Goal: Information Seeking & Learning: Learn about a topic

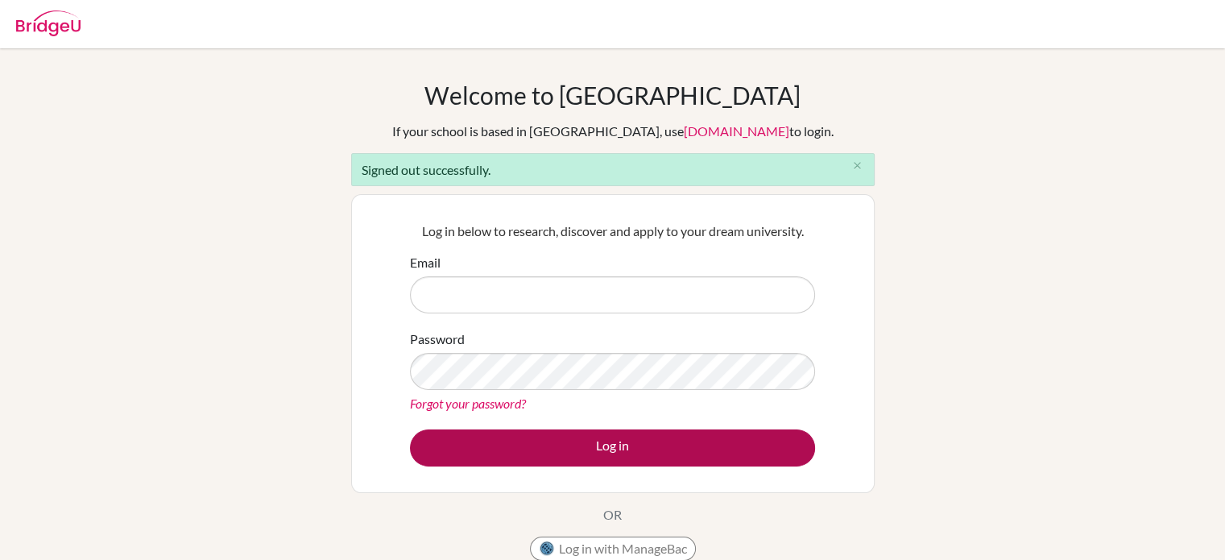
type input "[EMAIL_ADDRESS][DOMAIN_NAME]"
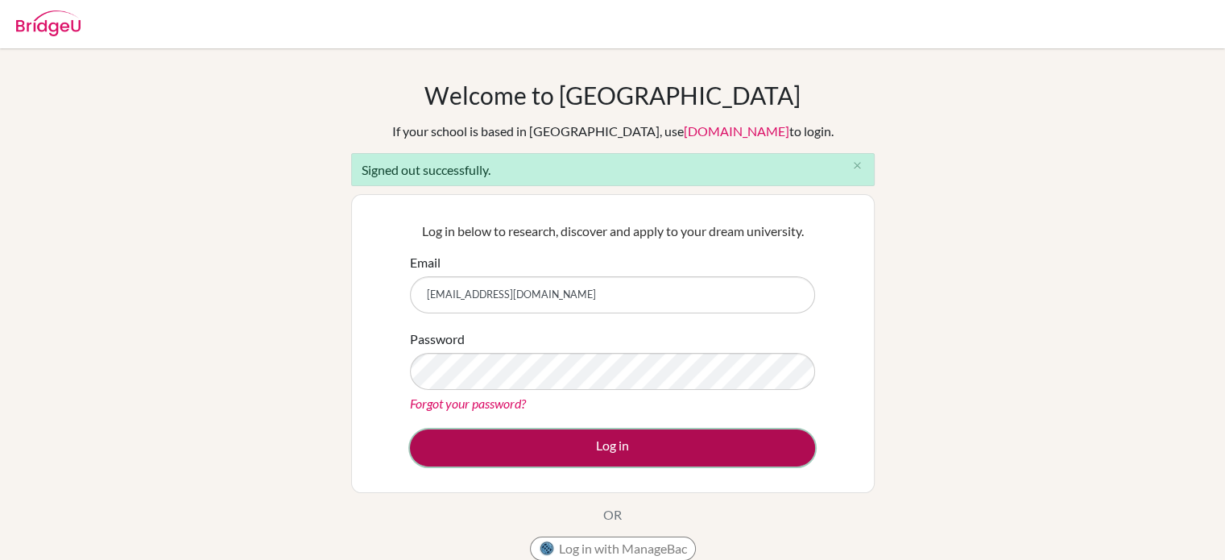
click at [595, 447] on button "Log in" at bounding box center [612, 447] width 405 height 37
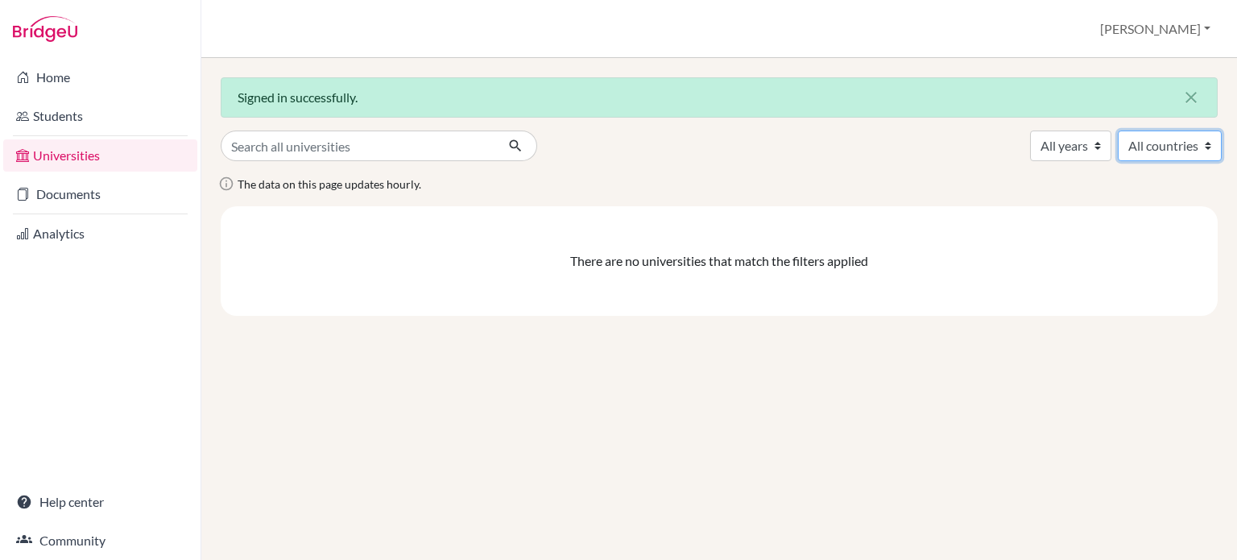
click at [1195, 151] on select "All countries" at bounding box center [1170, 145] width 104 height 31
click at [1051, 144] on select "All years 2026 1990" at bounding box center [1070, 145] width 81 height 31
select select "2026"
click at [1030, 130] on select "All years 2026 1990" at bounding box center [1070, 145] width 81 height 31
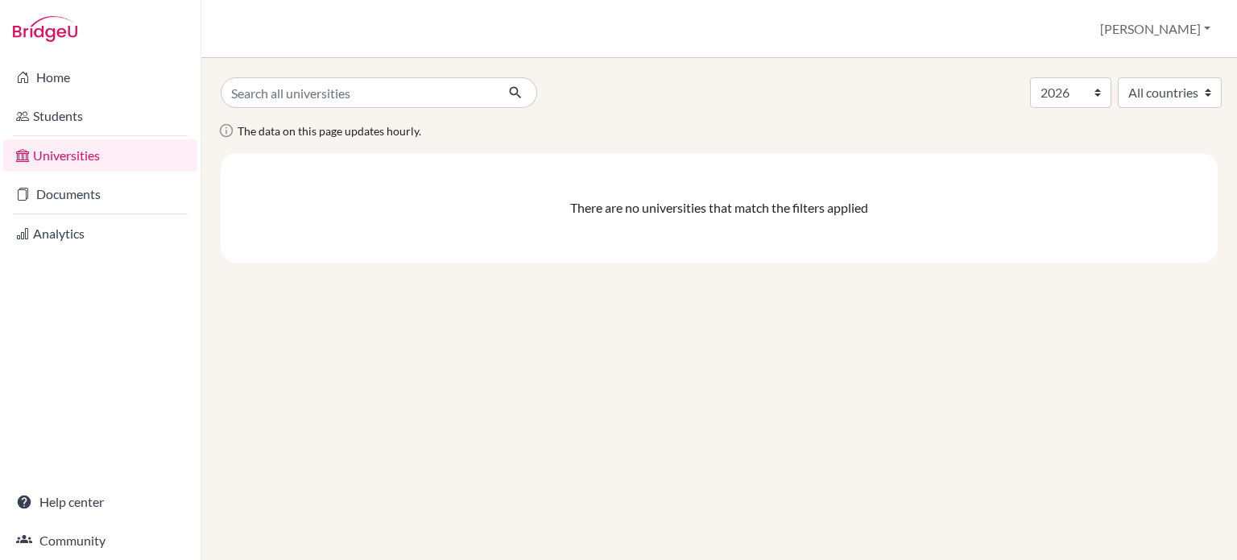
select select "2026"
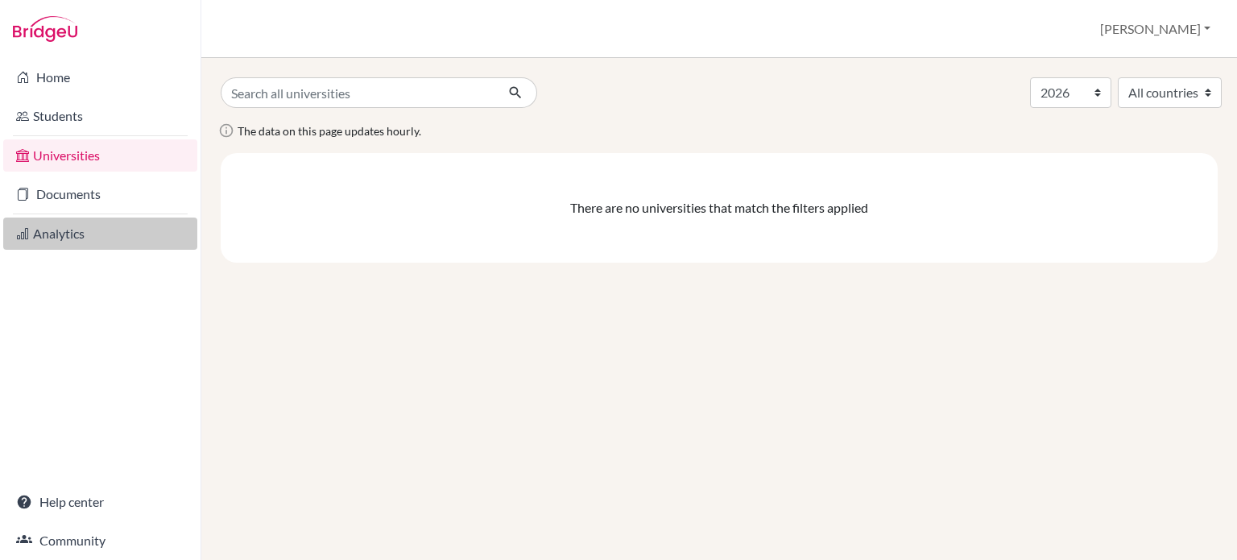
click at [68, 217] on link "Analytics" at bounding box center [100, 233] width 194 height 32
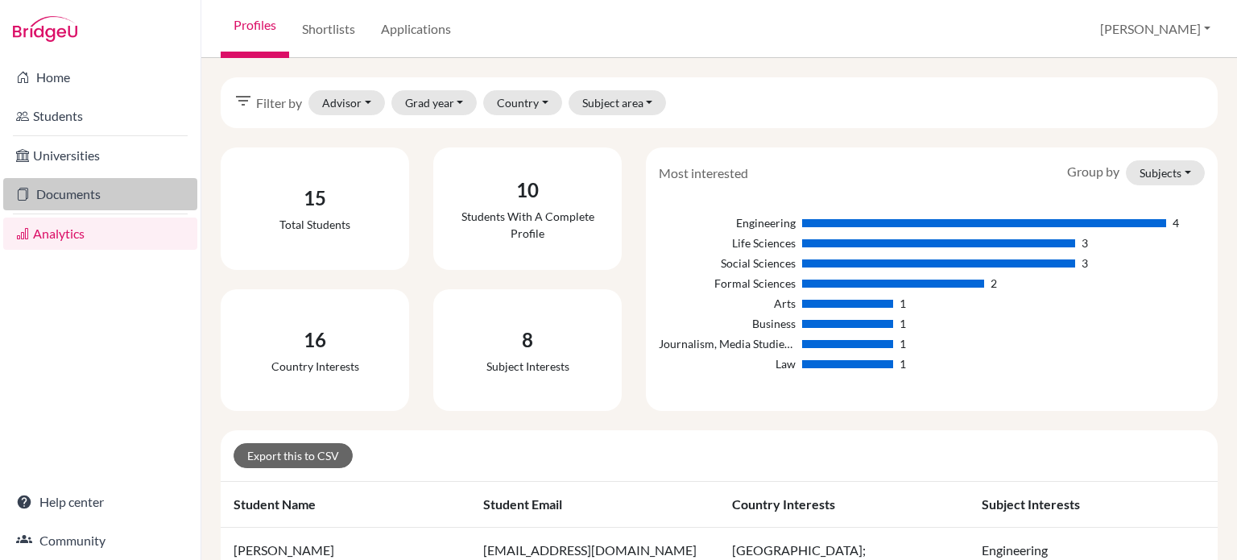
click at [66, 196] on link "Documents" at bounding box center [100, 194] width 194 height 32
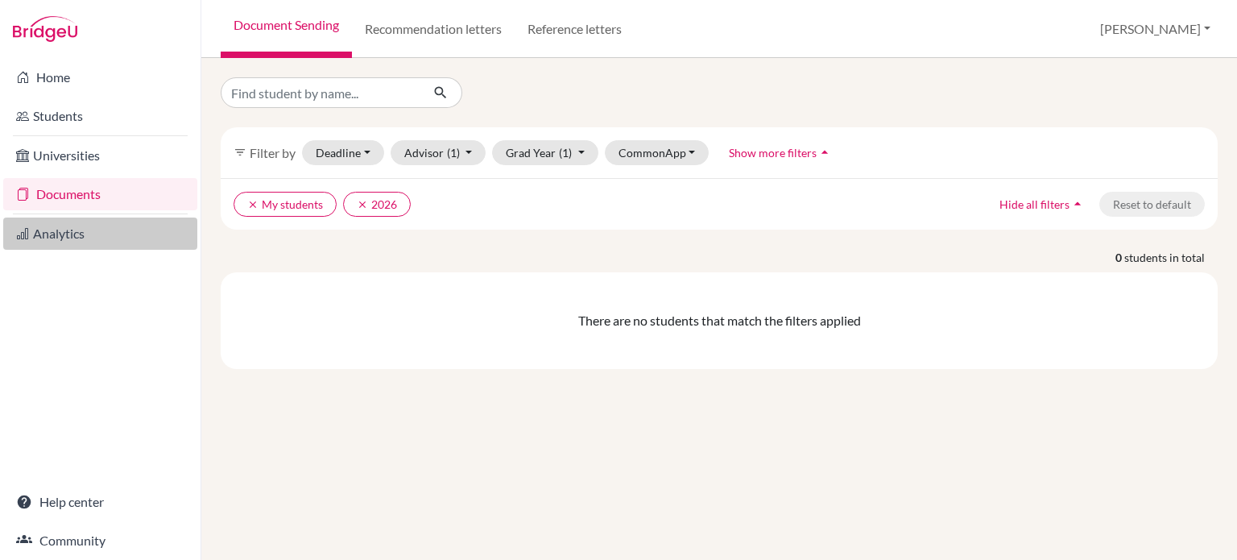
click at [74, 243] on link "Analytics" at bounding box center [100, 233] width 194 height 32
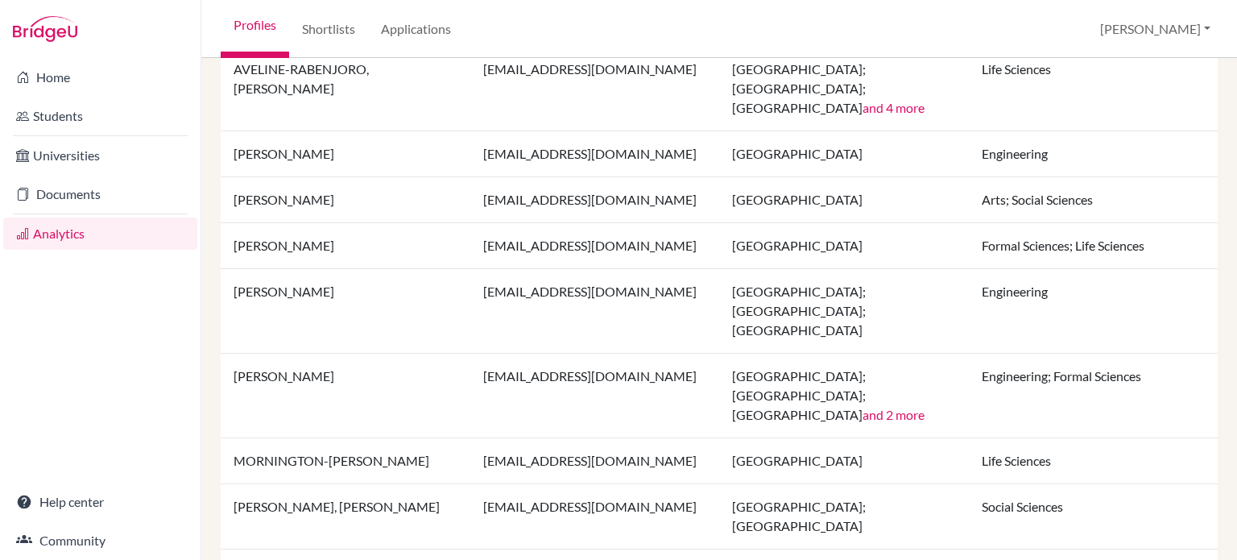
scroll to position [474, 0]
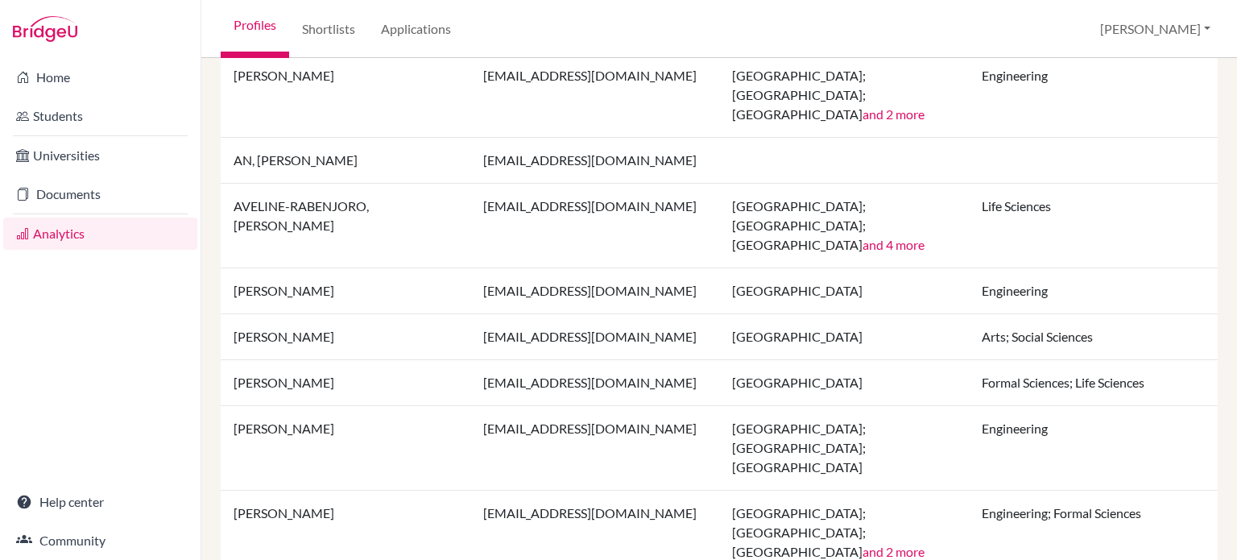
click at [300, 360] on td "[PERSON_NAME]" at bounding box center [346, 383] width 250 height 46
click at [1022, 360] on td "Formal Sciences; Life Sciences" at bounding box center [1094, 383] width 250 height 46
drag, startPoint x: 1022, startPoint y: 331, endPoint x: 1092, endPoint y: 309, distance: 73.4
click at [1092, 360] on td "Formal Sciences; Life Sciences" at bounding box center [1094, 383] width 250 height 46
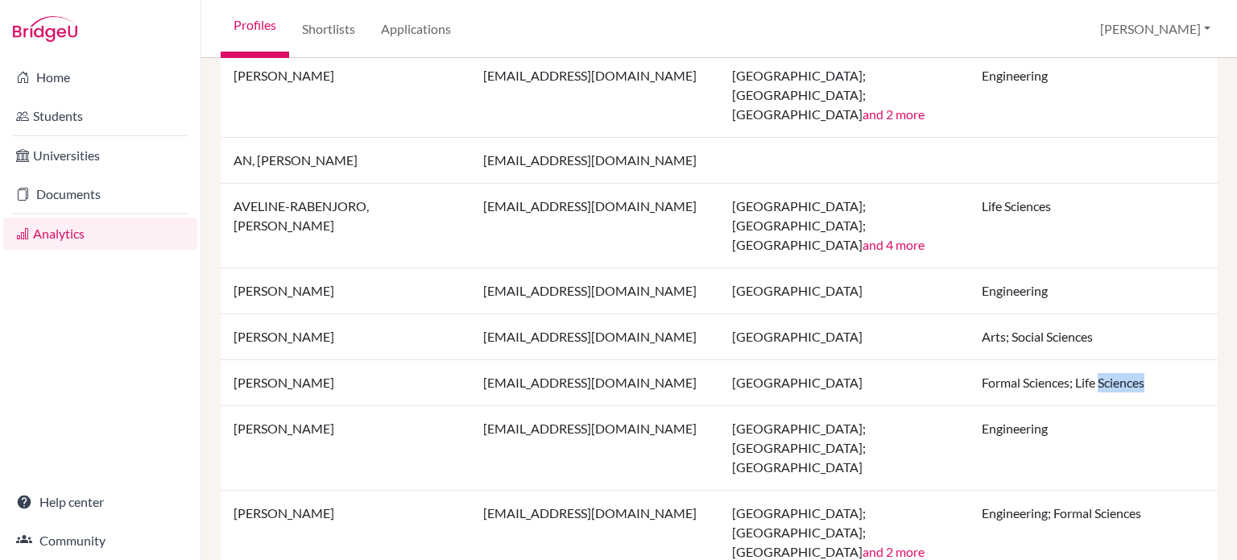
click at [1092, 360] on td "Formal Sciences; Life Sciences" at bounding box center [1094, 383] width 250 height 46
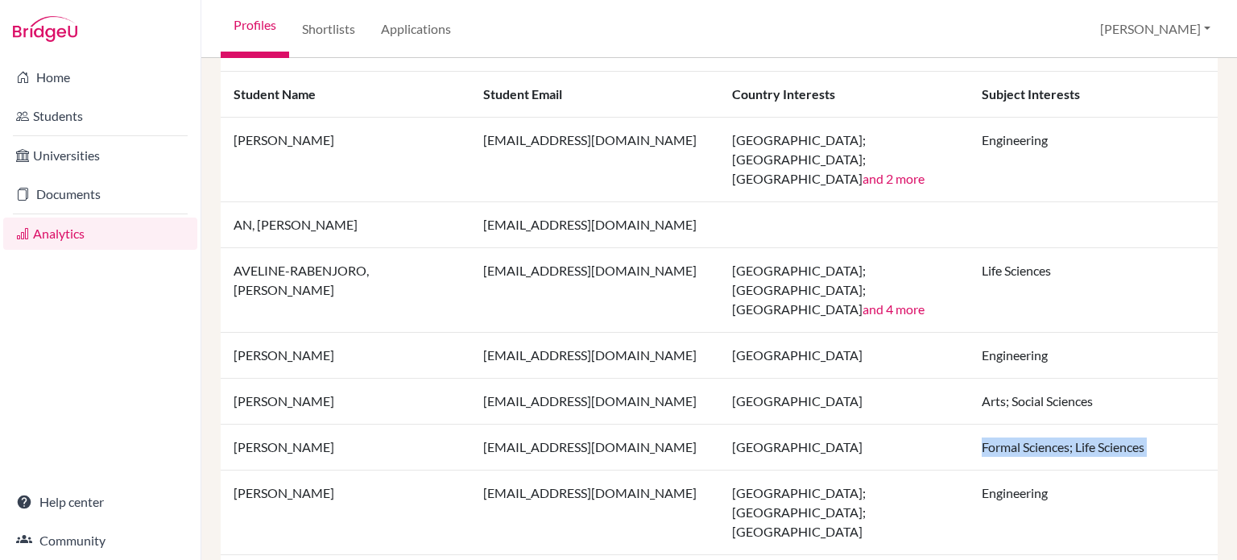
scroll to position [414, 0]
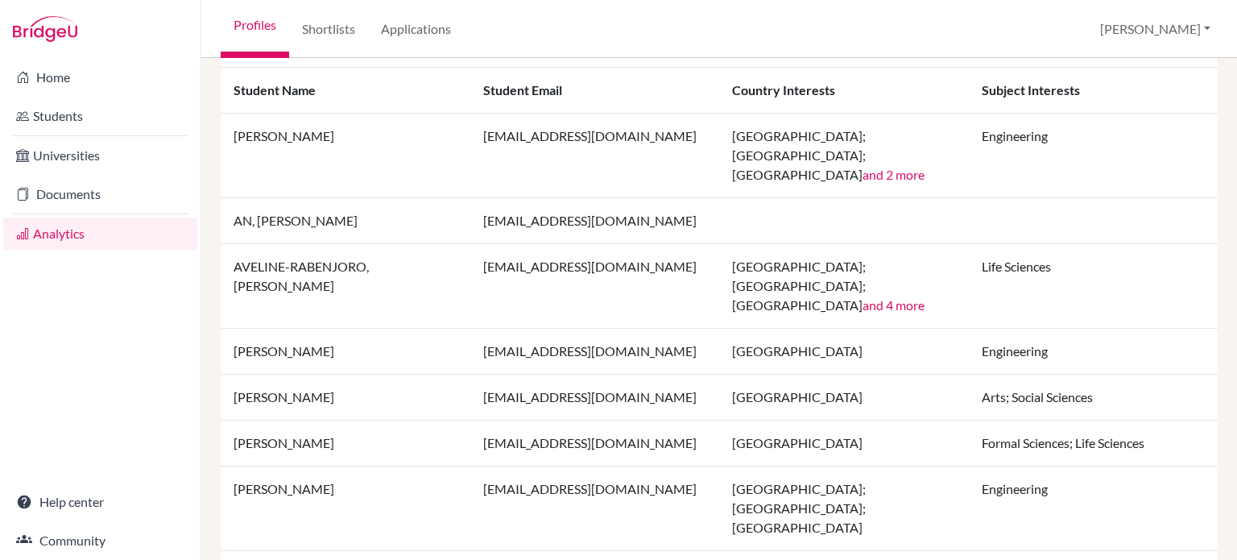
click at [1011, 244] on td "Life Sciences" at bounding box center [1094, 286] width 250 height 85
click at [862, 296] on button "and 4 more" at bounding box center [893, 305] width 62 height 19
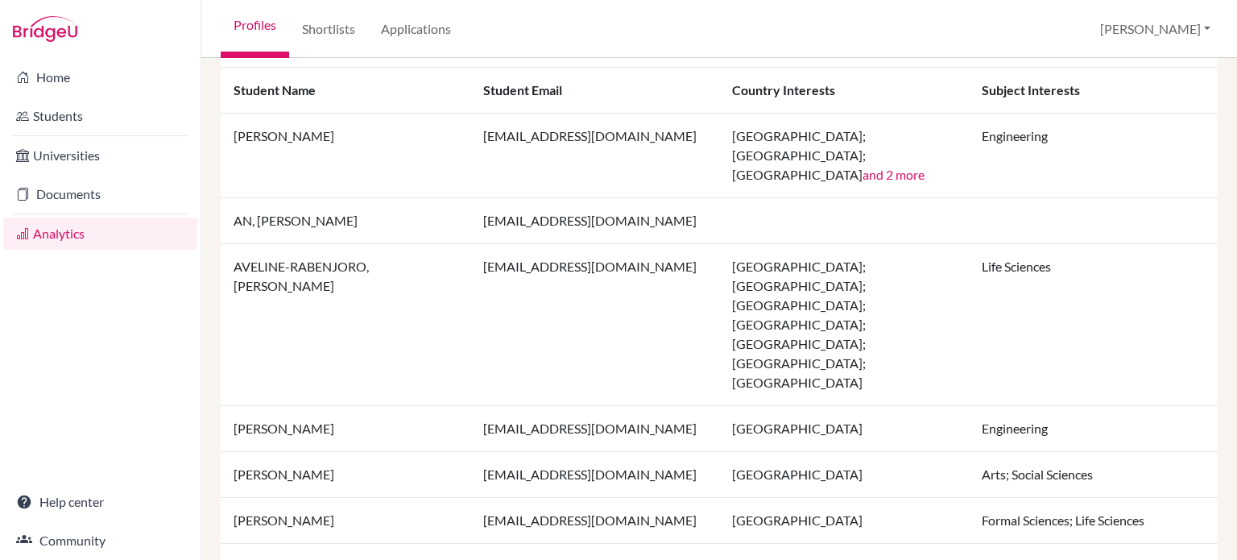
click at [978, 246] on td "Life Sciences" at bounding box center [1094, 325] width 250 height 162
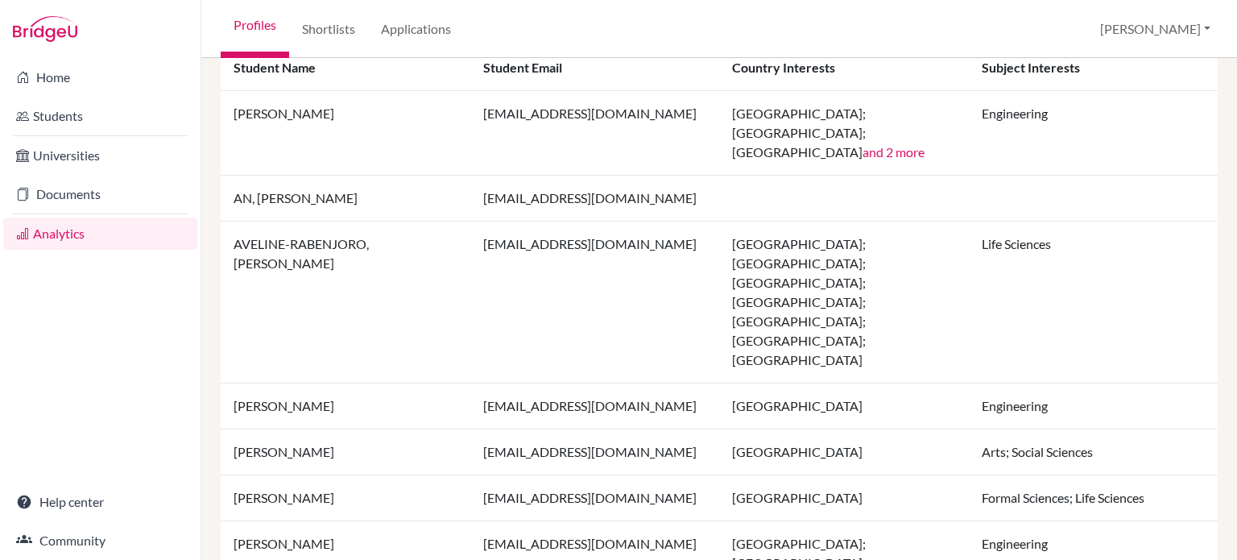
scroll to position [447, 0]
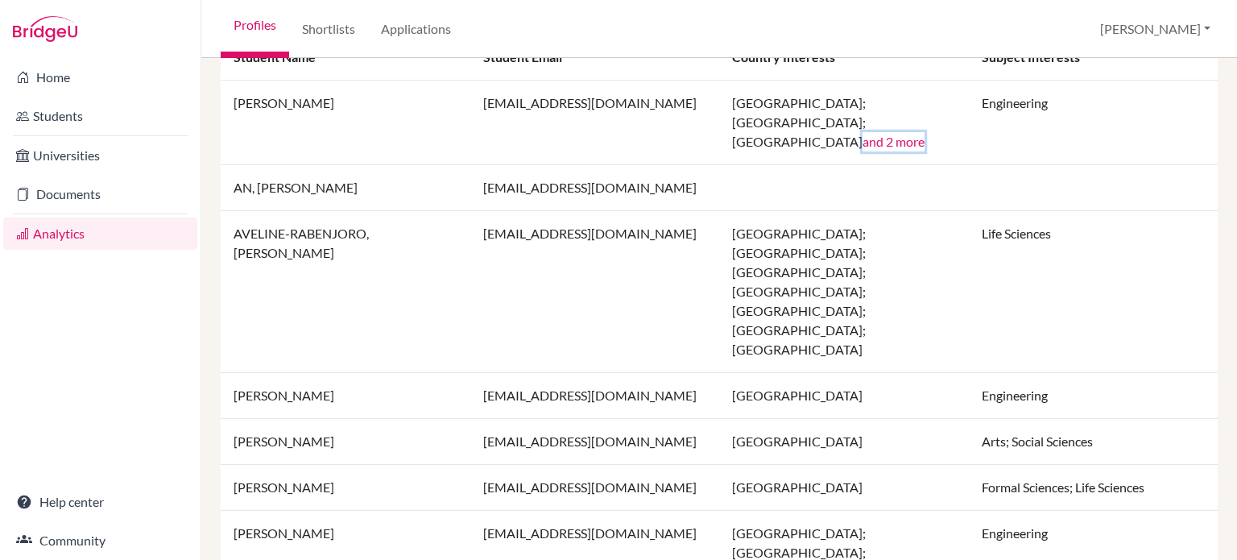
click at [887, 132] on button "and 2 more" at bounding box center [893, 141] width 62 height 19
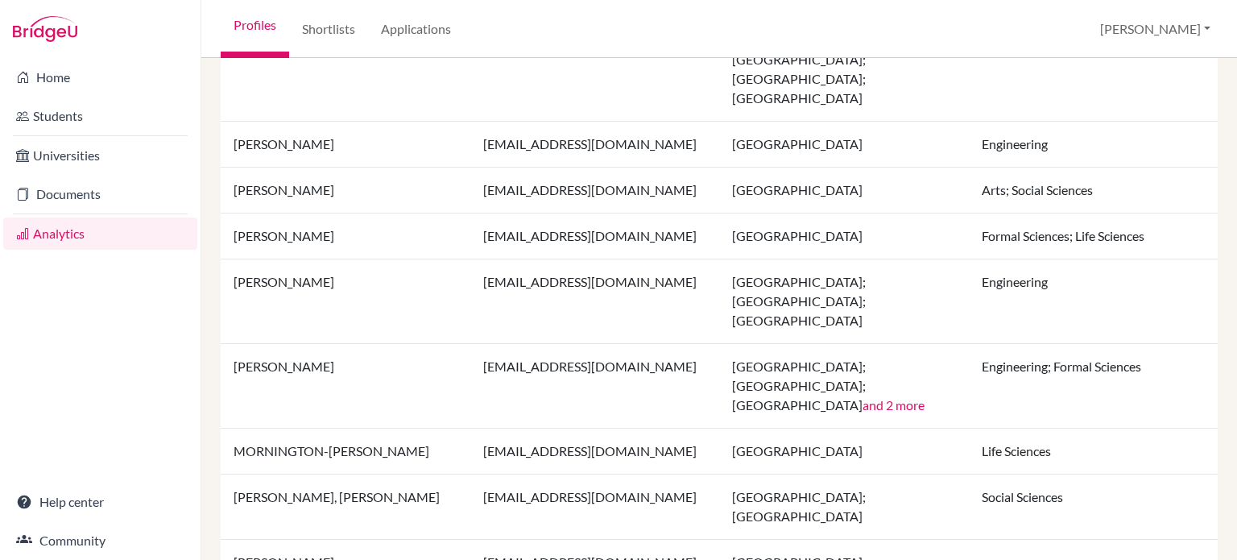
scroll to position [846, 0]
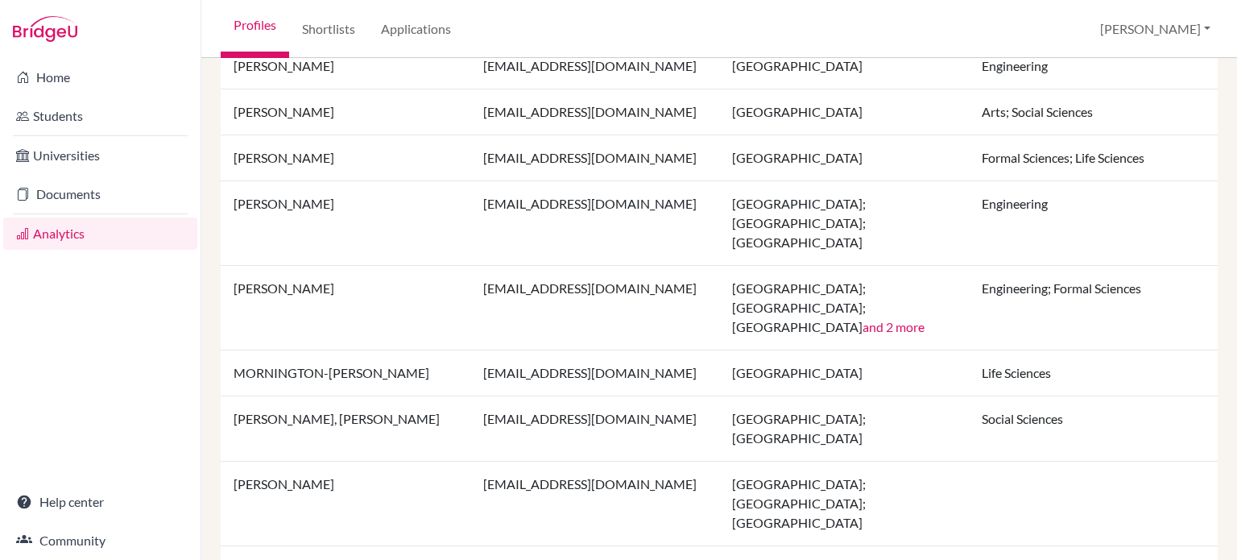
scroll to position [815, 0]
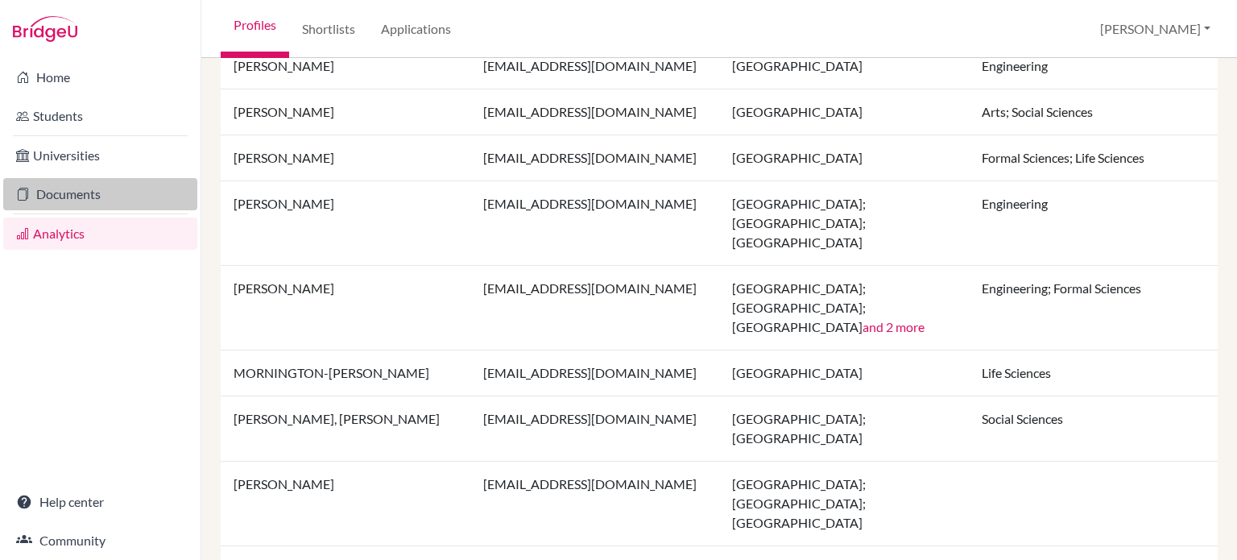
click at [47, 203] on link "Documents" at bounding box center [100, 194] width 194 height 32
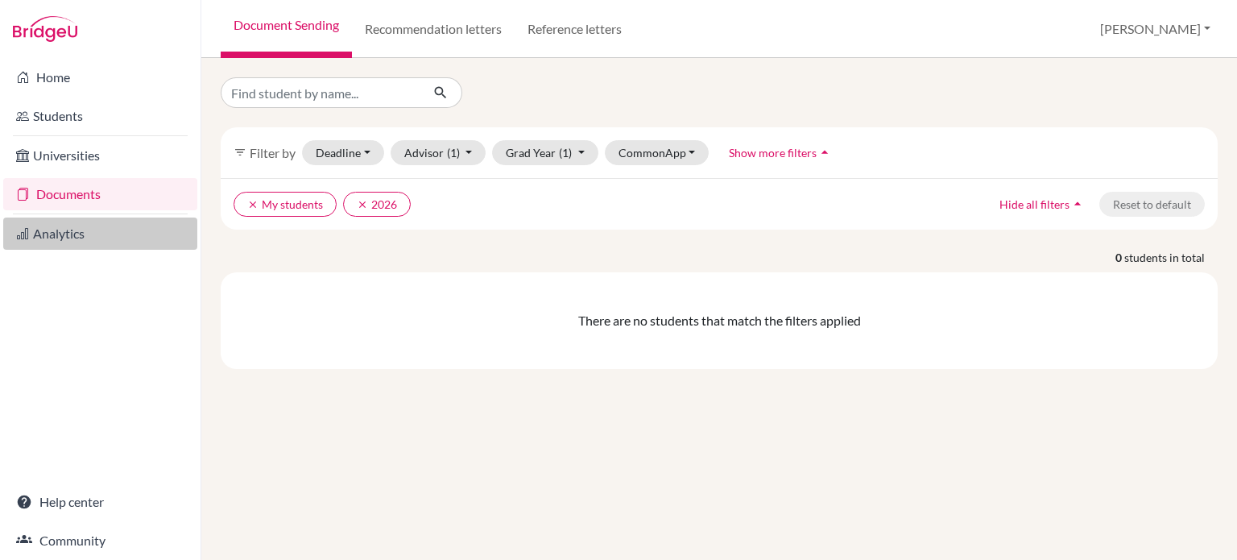
click at [68, 248] on link "Analytics" at bounding box center [100, 233] width 194 height 32
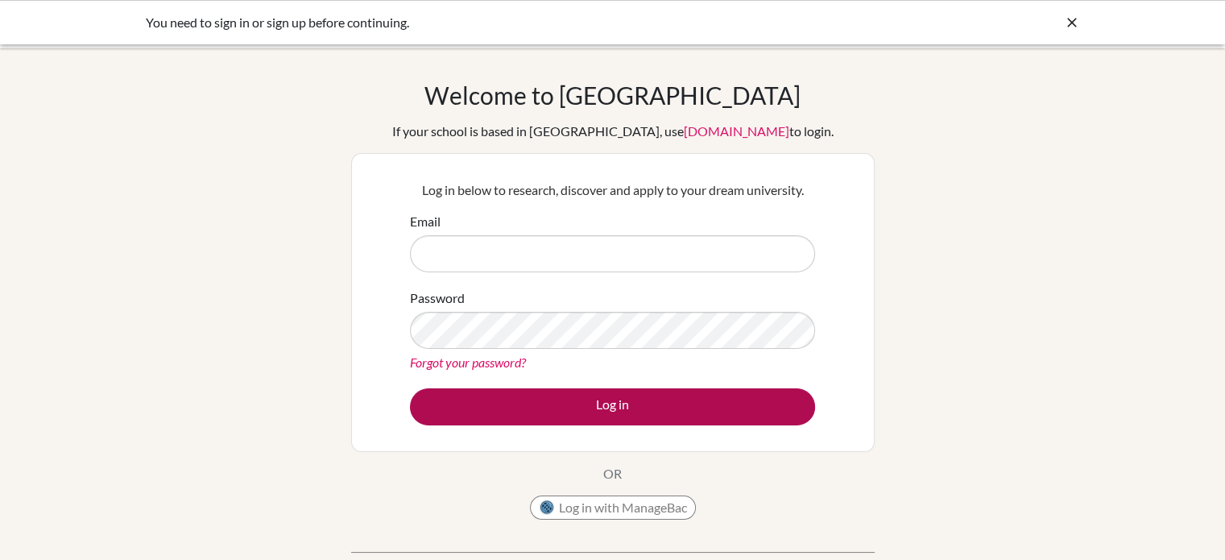
type input "rbailey@kis.edu.my"
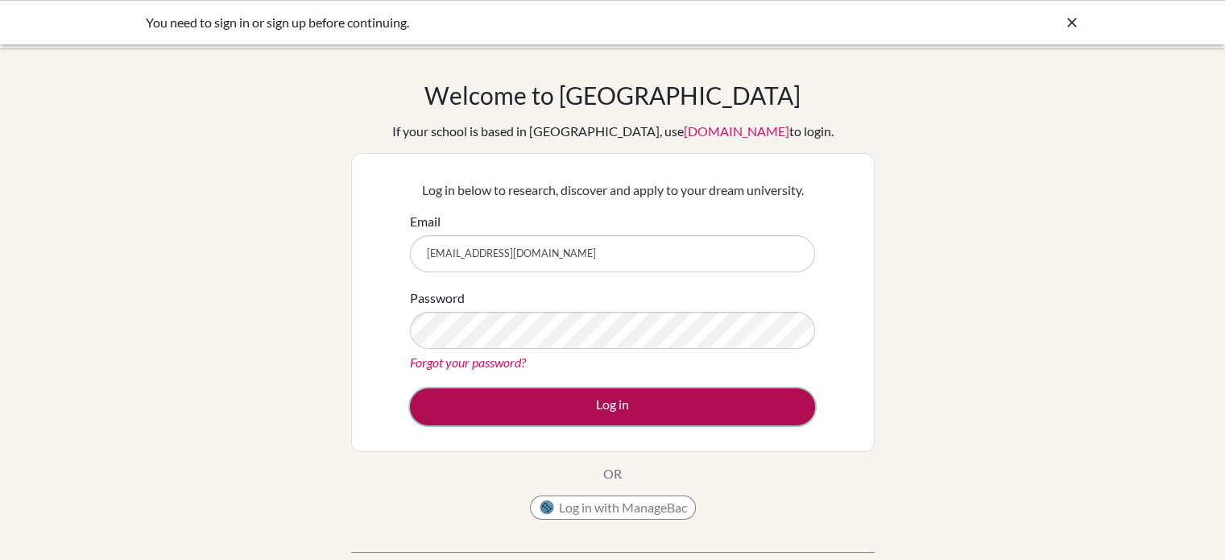
click at [622, 402] on button "Log in" at bounding box center [612, 406] width 405 height 37
